Goal: Task Accomplishment & Management: Manage account settings

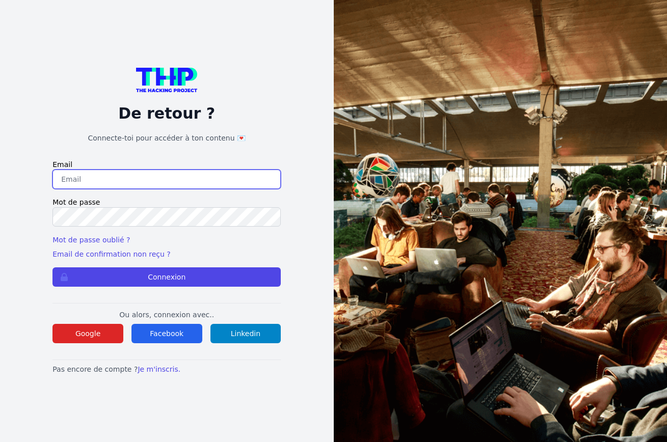
type input "triboutflorian@icloud.com"
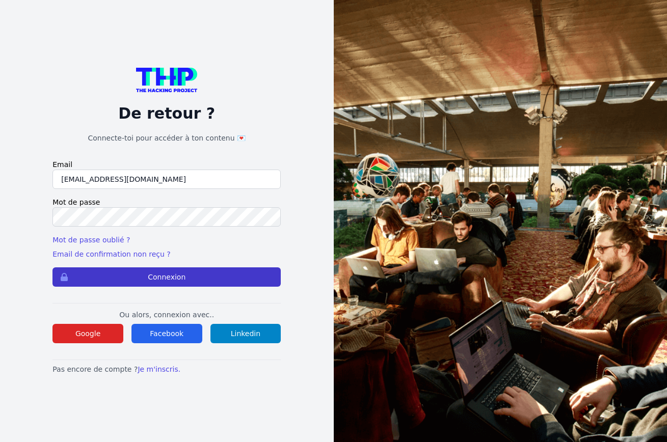
click at [202, 278] on button "Connexion" at bounding box center [166, 276] width 228 height 19
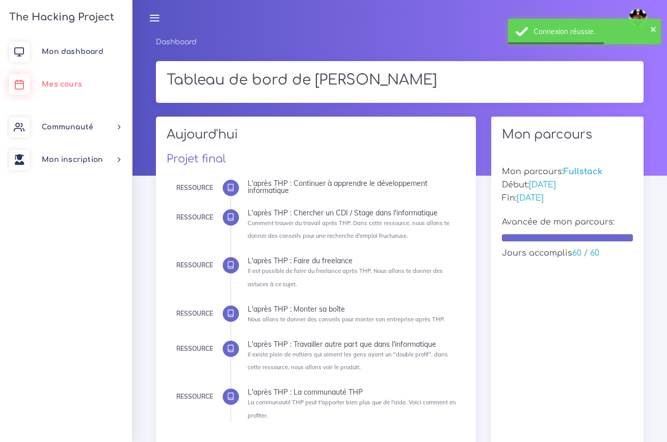
click at [91, 91] on link "Mes cours" at bounding box center [66, 84] width 132 height 33
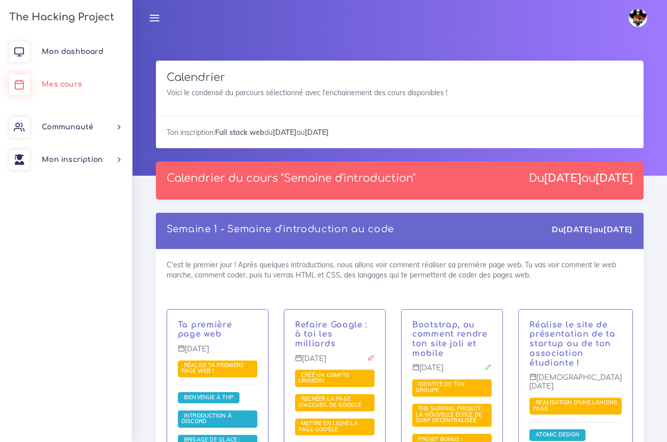
click at [68, 88] on span "Mes cours" at bounding box center [62, 84] width 40 height 8
click at [69, 54] on span "Mon dashboard" at bounding box center [73, 52] width 62 height 8
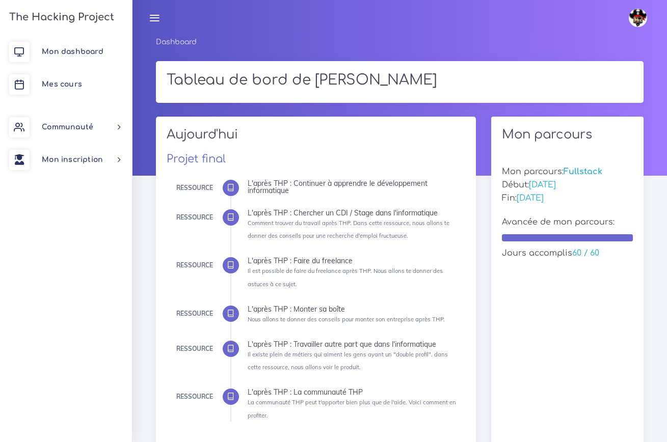
click at [69, 54] on span "Mon dashboard" at bounding box center [73, 52] width 62 height 8
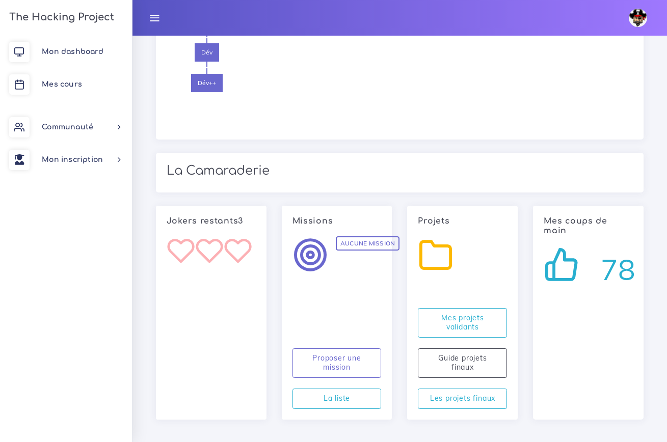
scroll to position [1043, 0]
click at [641, 16] on img at bounding box center [638, 18] width 18 height 18
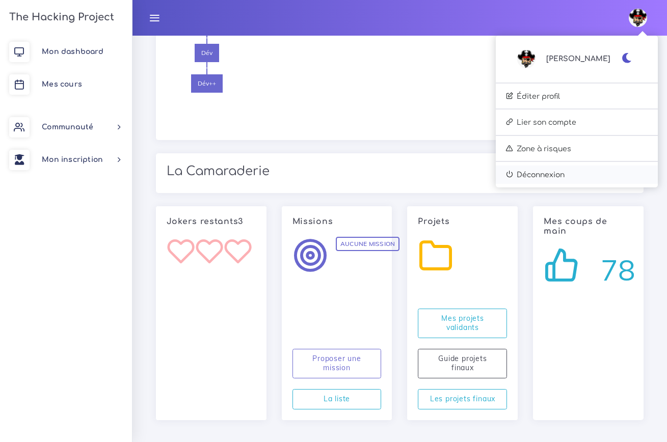
click at [589, 171] on link "Déconnexion" at bounding box center [577, 175] width 162 height 18
